Goal: Information Seeking & Learning: Learn about a topic

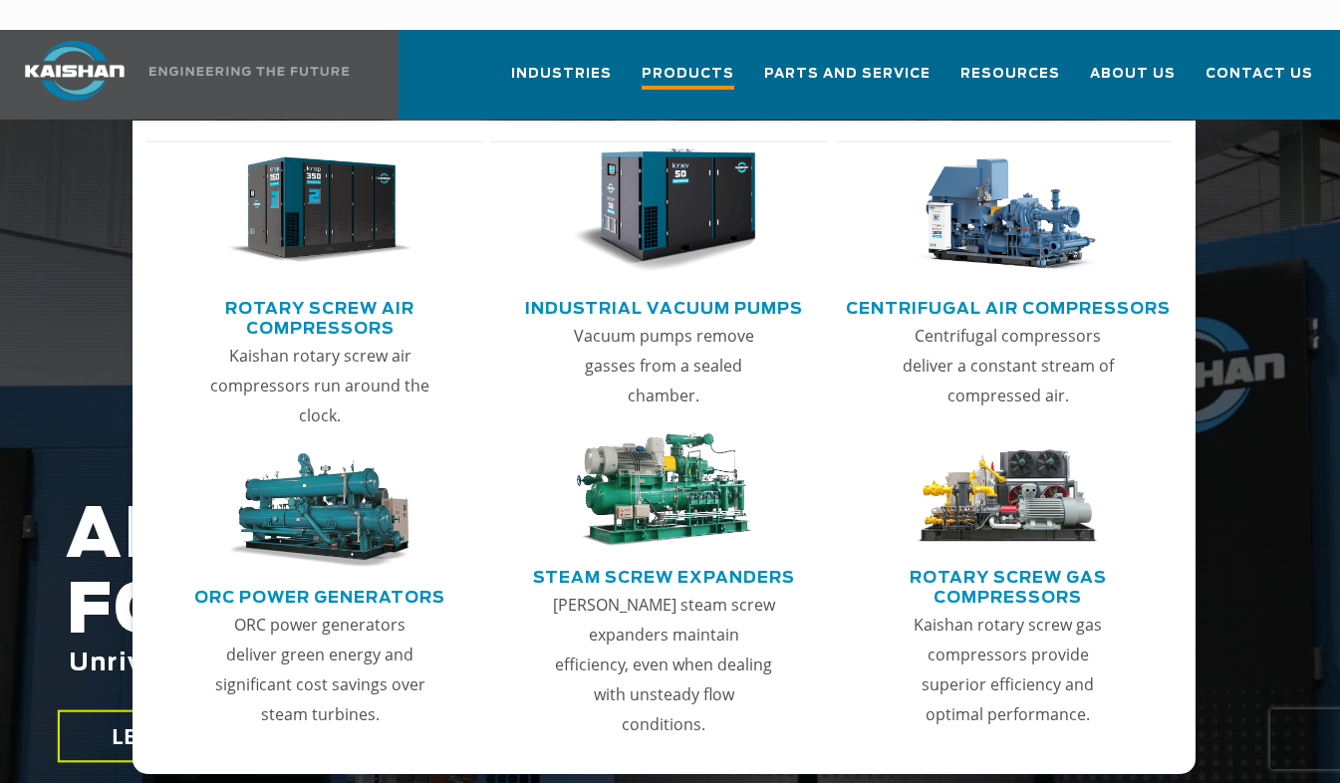
click at [705, 63] on span "Products" at bounding box center [688, 76] width 93 height 27
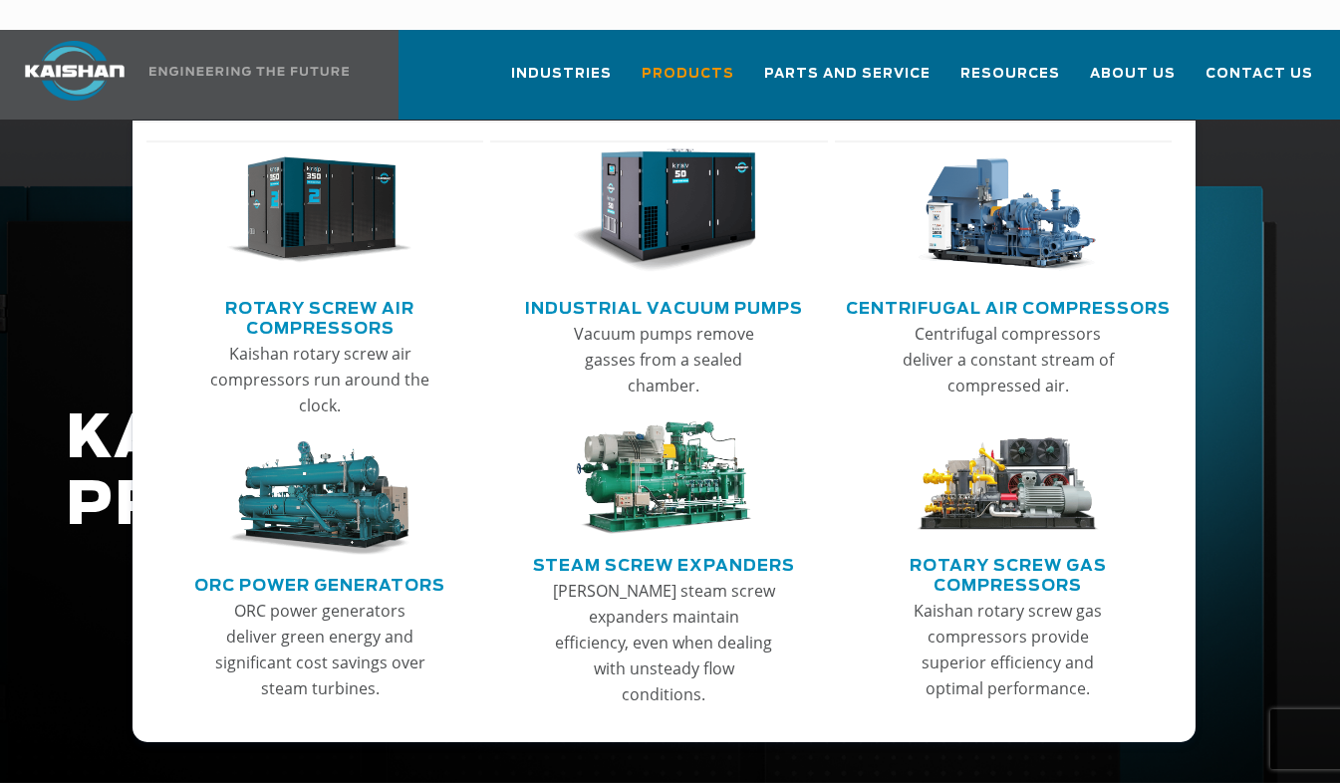
click at [328, 293] on link "Rotary Screw Air Compressors" at bounding box center [320, 316] width 328 height 50
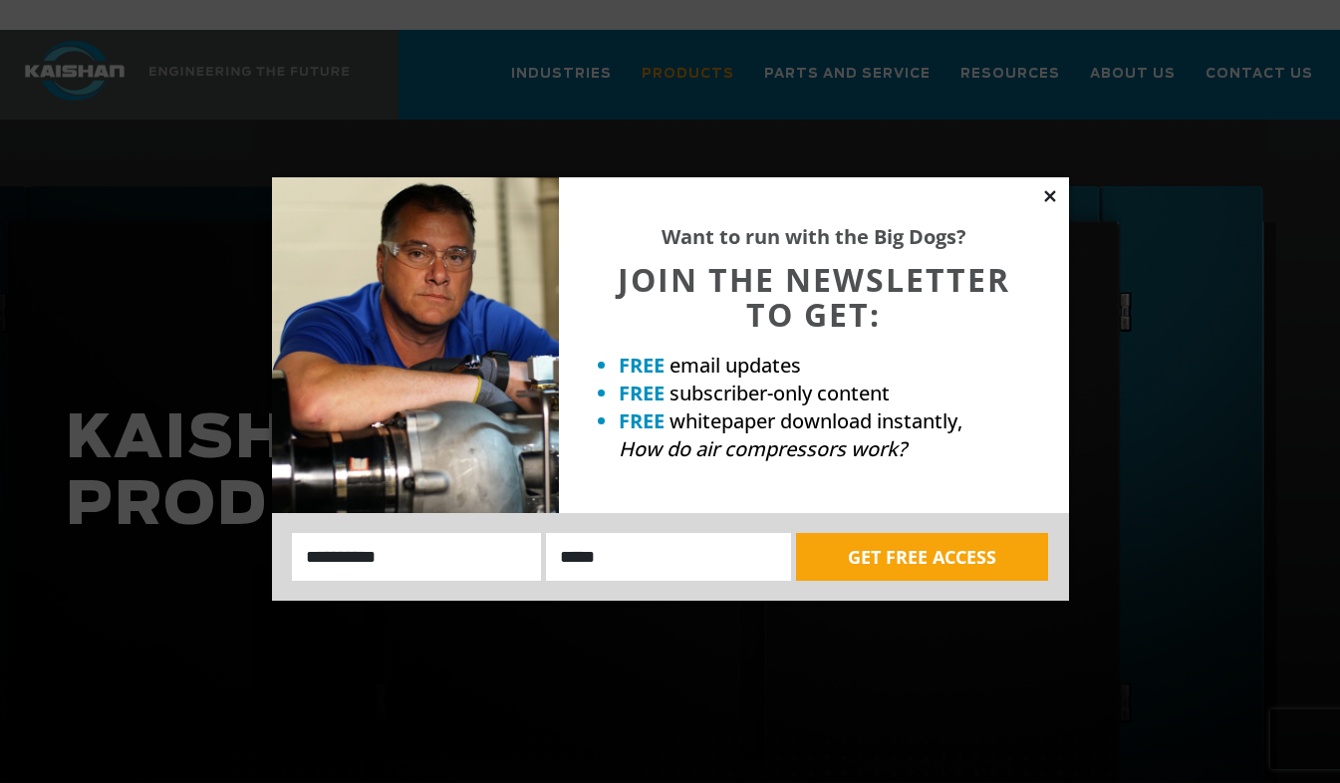
click at [1050, 193] on icon at bounding box center [1050, 196] width 18 height 18
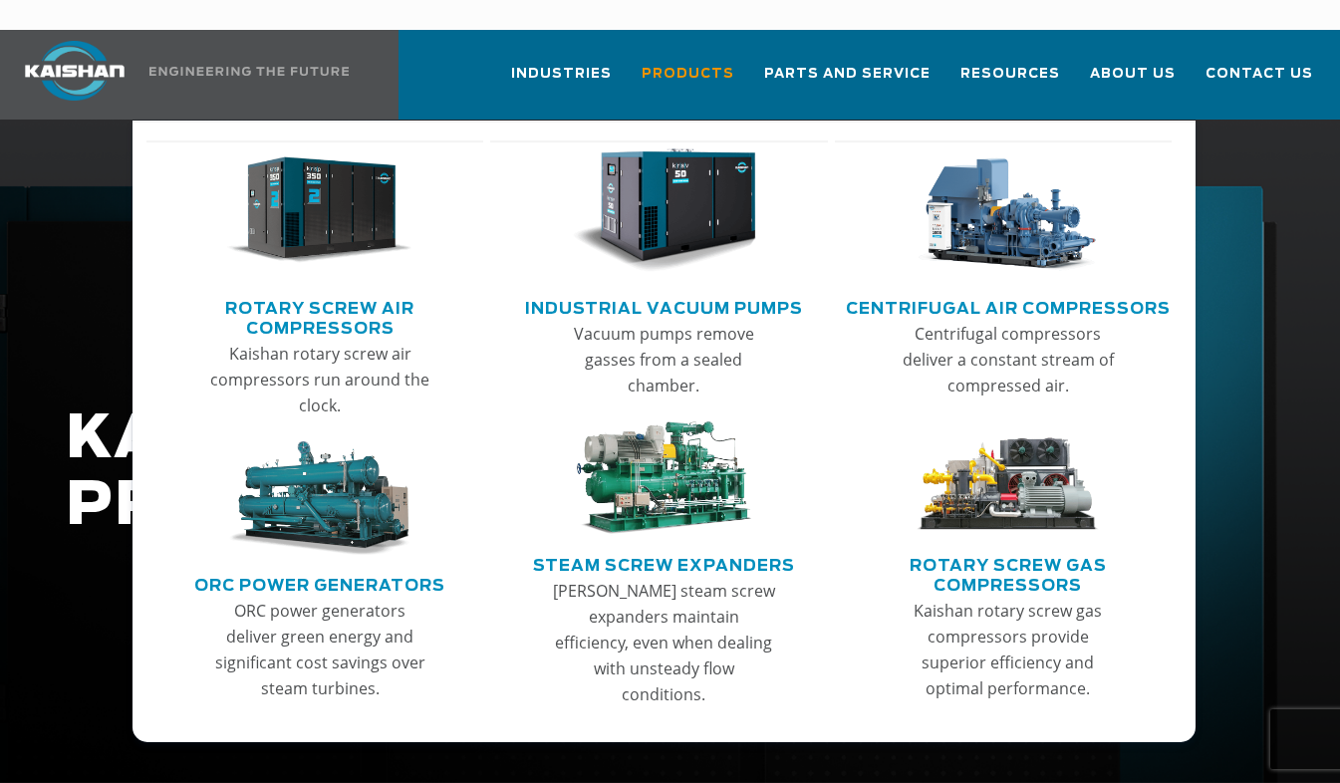
click at [349, 210] on img "Main menu" at bounding box center [319, 210] width 184 height 125
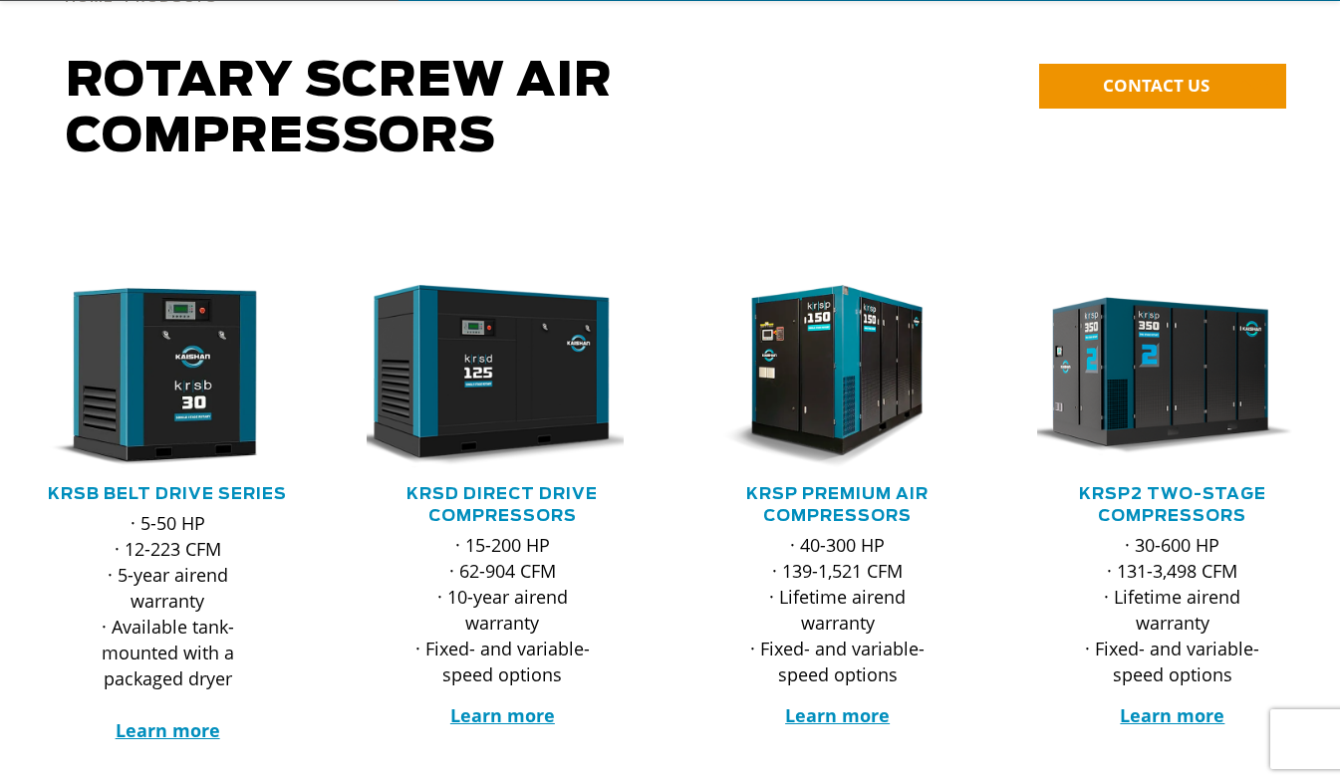
scroll to position [199, 0]
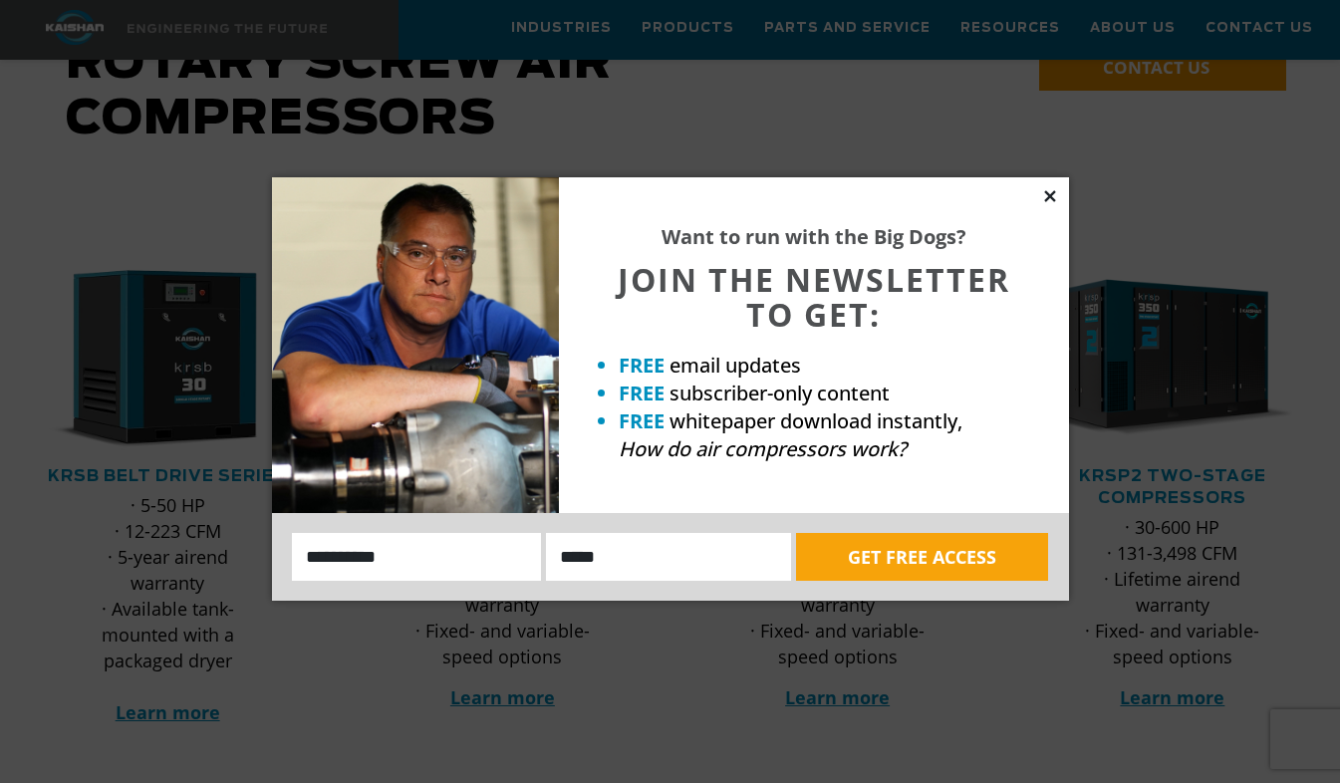
click at [1045, 200] on icon at bounding box center [1049, 195] width 11 height 11
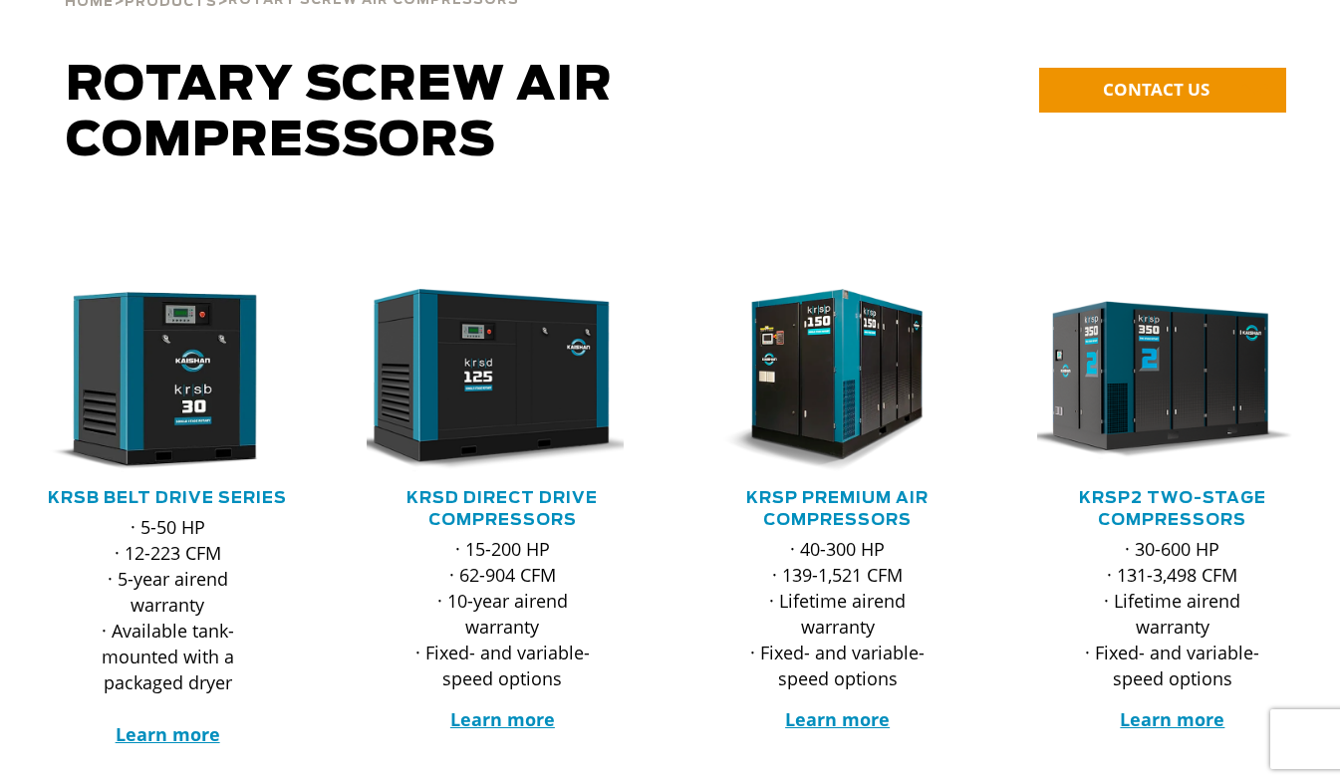
scroll to position [0, 0]
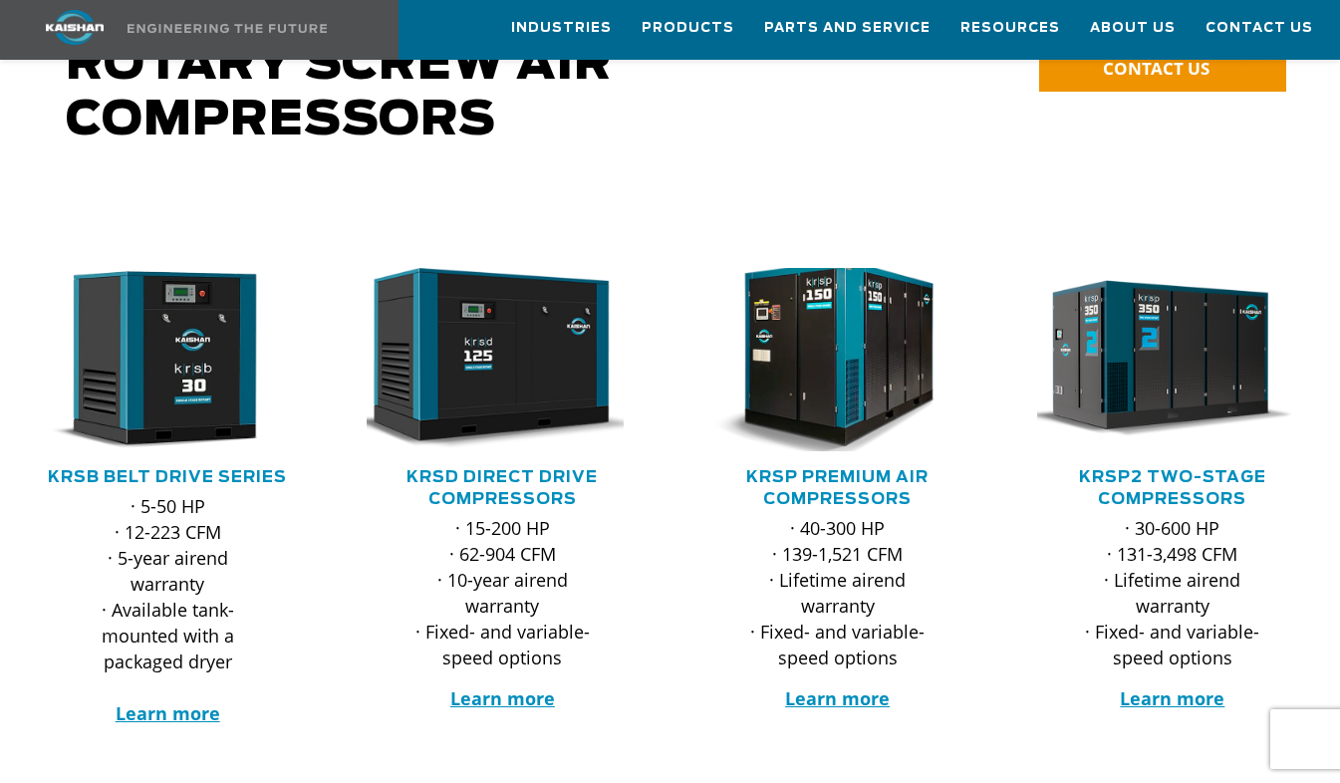
scroll to position [100, 0]
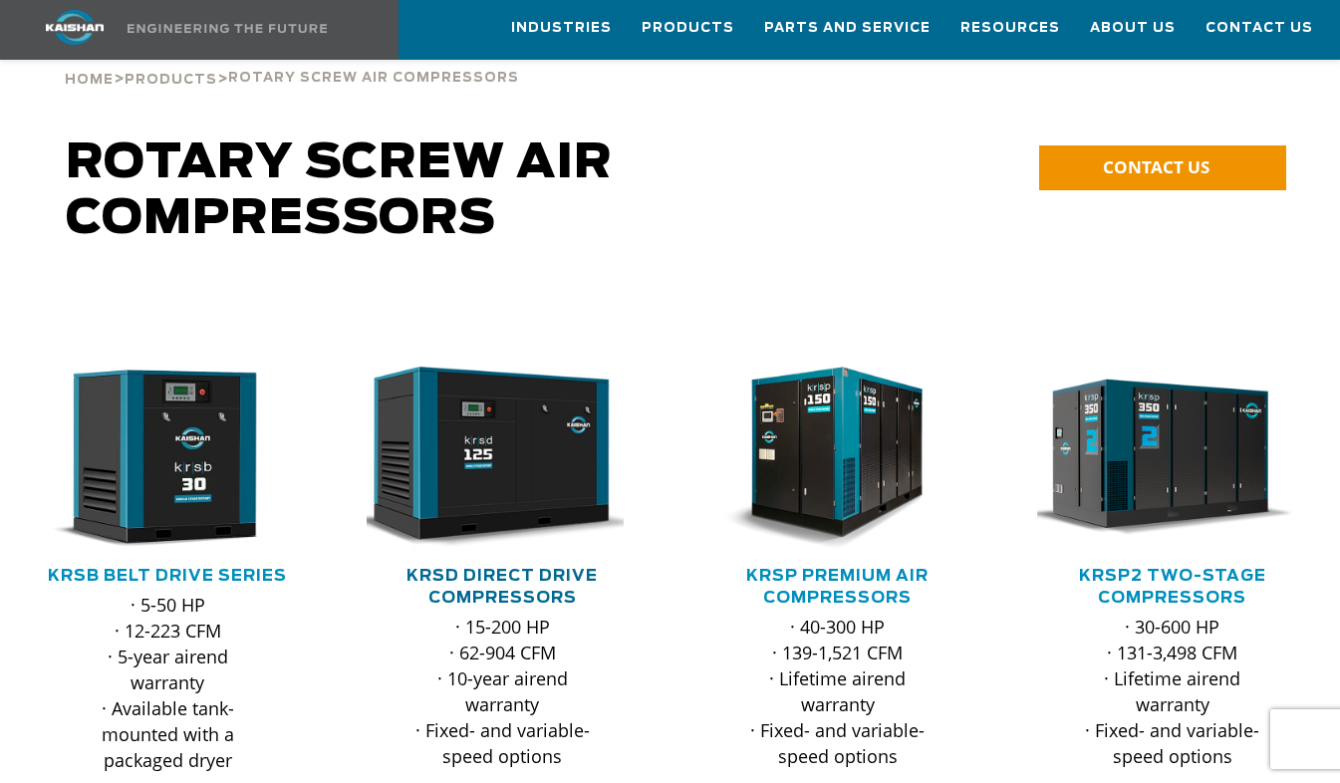
click at [500, 568] on link "KRSD Direct Drive Compressors" at bounding box center [502, 587] width 191 height 38
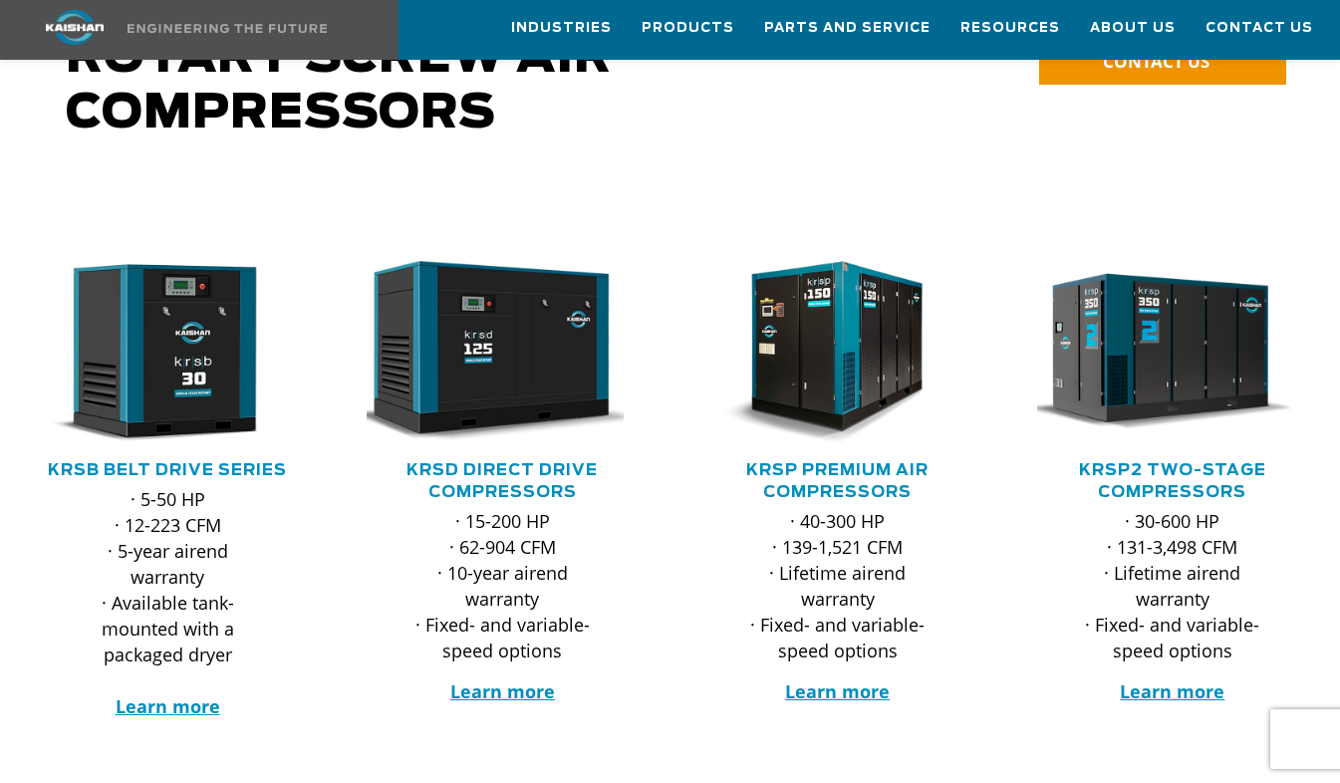
scroll to position [399, 0]
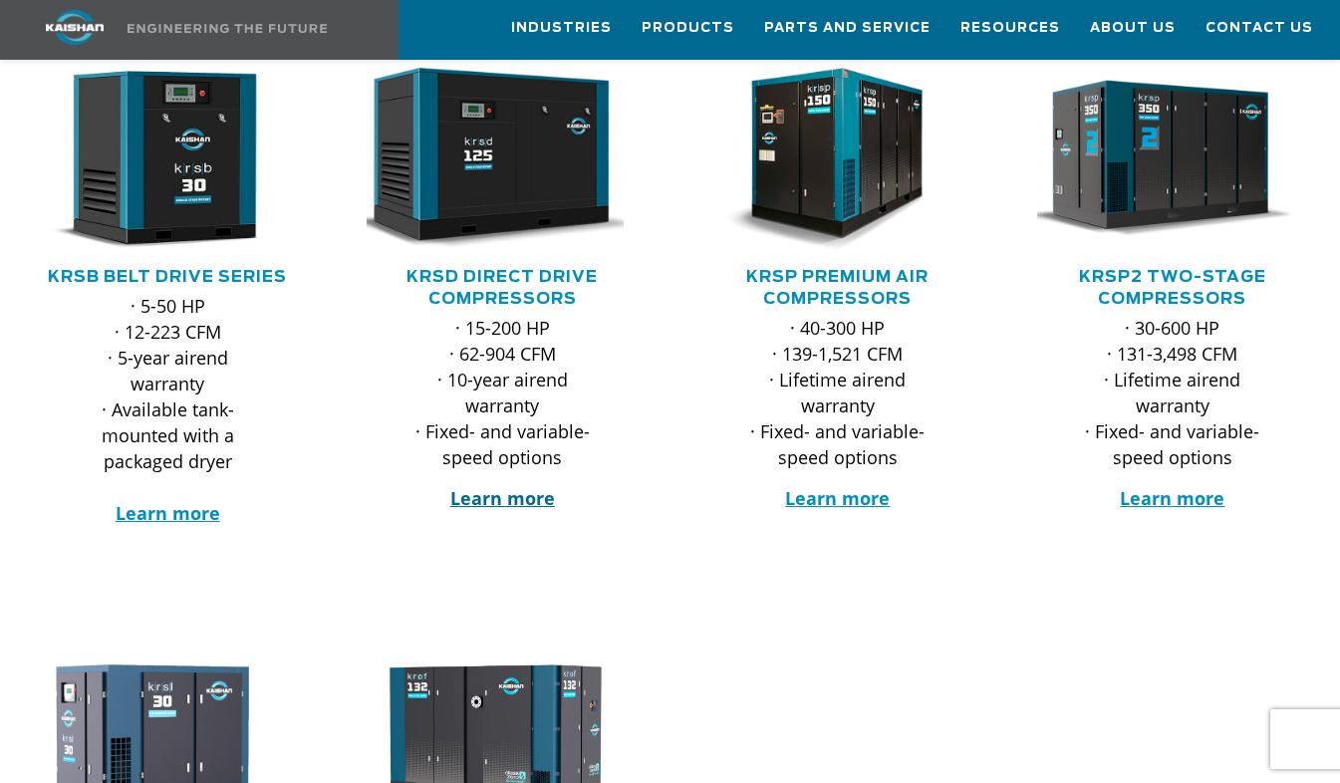
click at [481, 486] on strong "Learn more" at bounding box center [502, 498] width 105 height 24
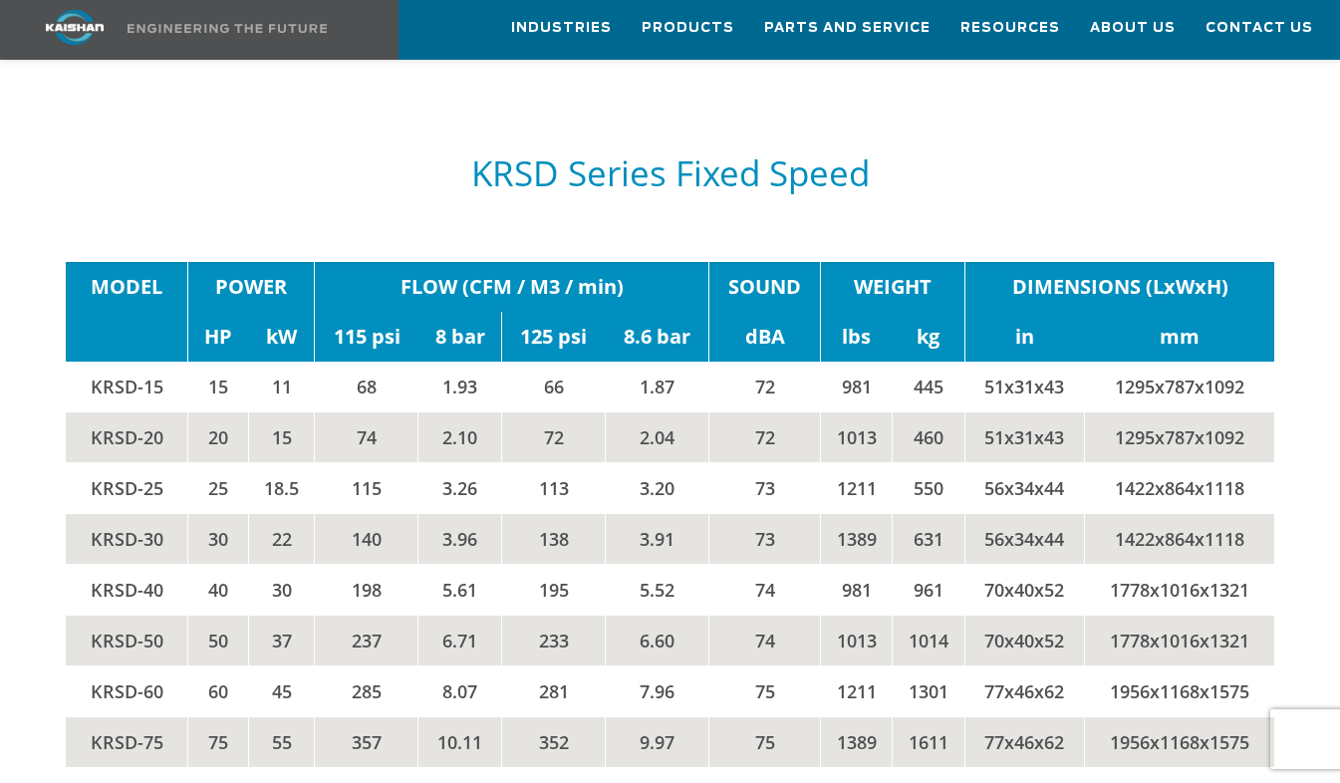
scroll to position [3089, 0]
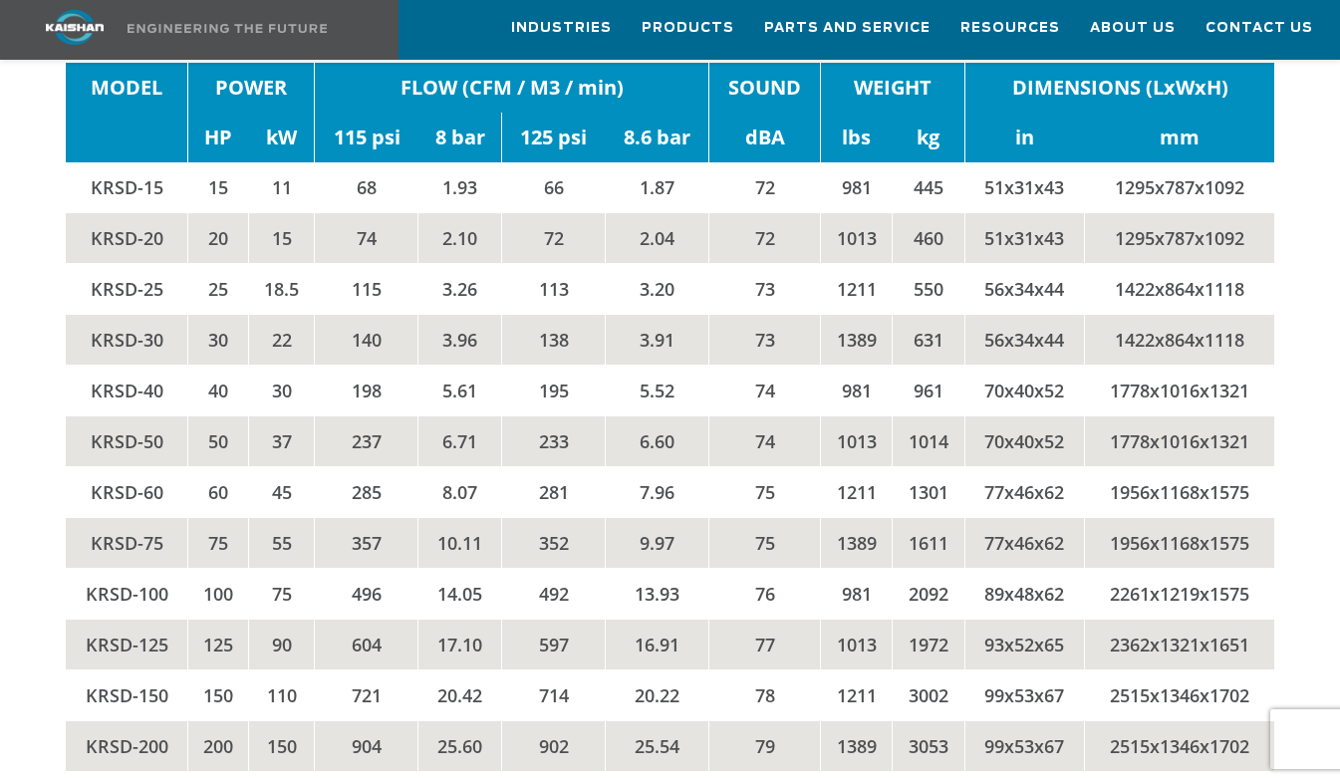
click at [132, 518] on td "KRSD-75" at bounding box center [127, 543] width 123 height 51
drag, startPoint x: 101, startPoint y: 467, endPoint x: 122, endPoint y: 473, distance: 21.8
click at [122, 518] on td "KRSD-75" at bounding box center [127, 543] width 123 height 51
drag, startPoint x: 122, startPoint y: 473, endPoint x: 82, endPoint y: 470, distance: 40.0
click at [82, 518] on td "KRSD-75" at bounding box center [127, 543] width 123 height 51
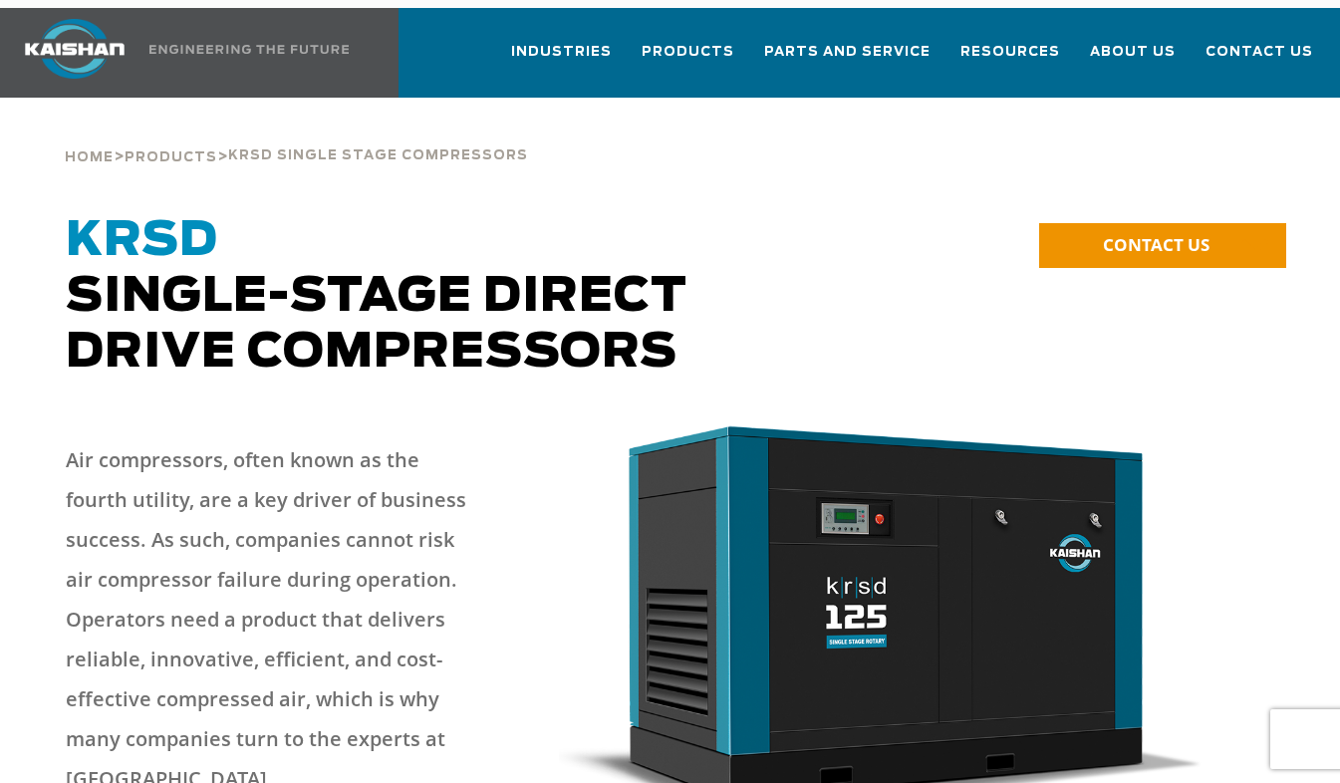
scroll to position [0, 0]
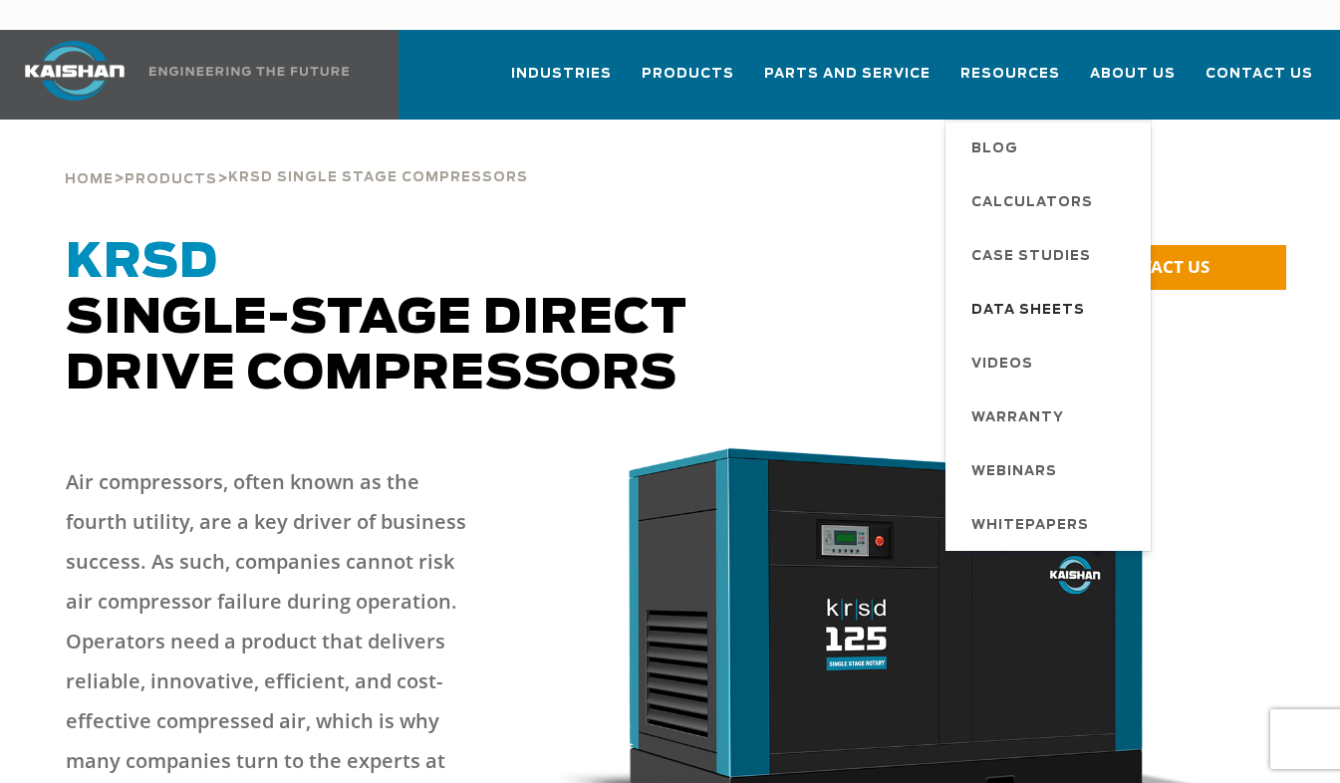
click at [1056, 294] on span "Data Sheets" at bounding box center [1029, 311] width 114 height 34
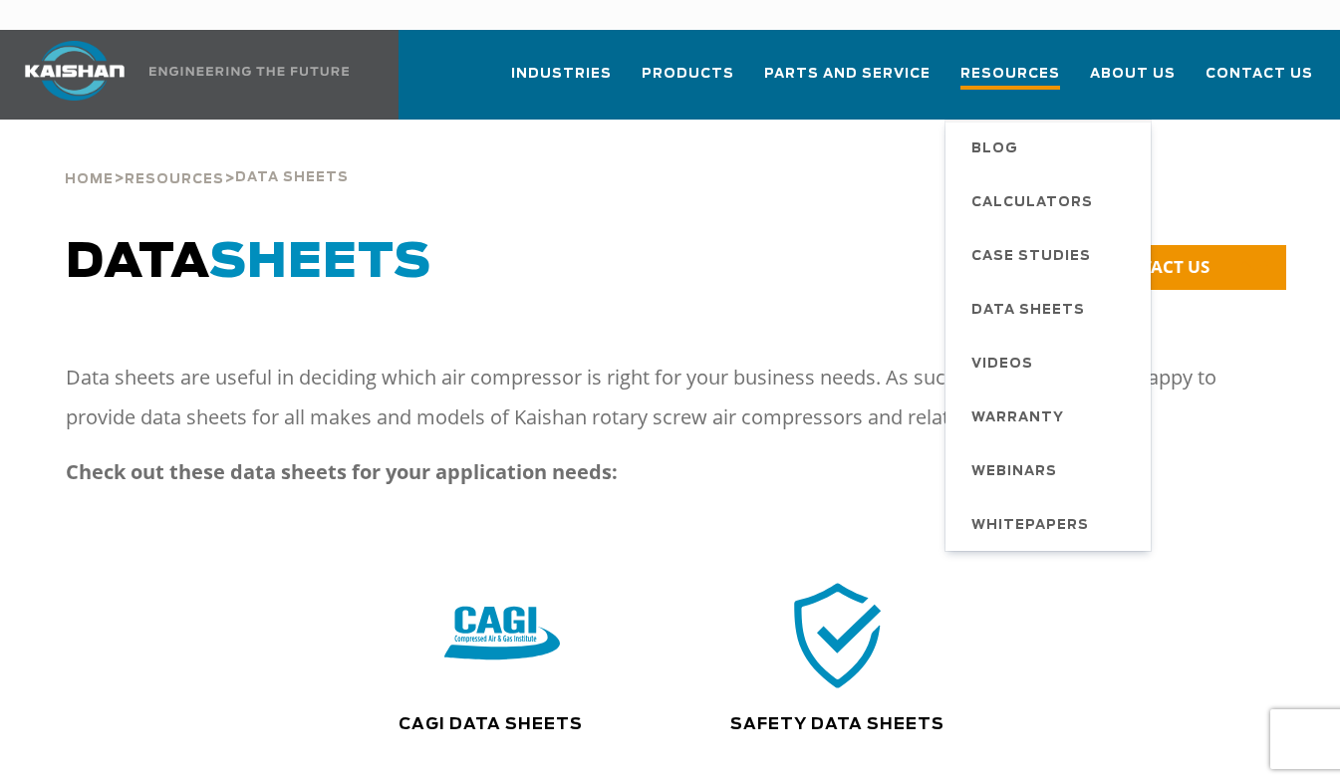
click at [1017, 63] on span "Resources" at bounding box center [1011, 76] width 100 height 27
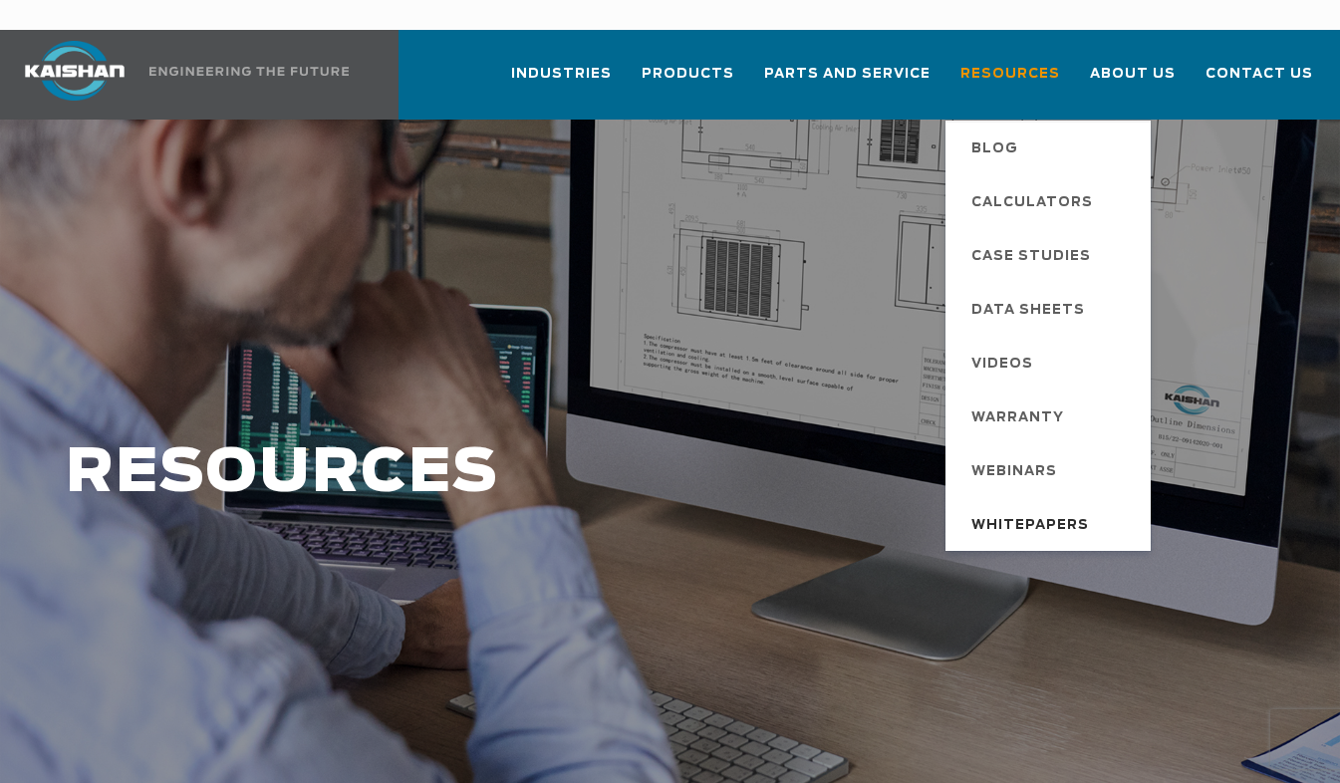
click at [1059, 509] on span "Whitepapers" at bounding box center [1031, 526] width 118 height 34
